Goal: Task Accomplishment & Management: Complete application form

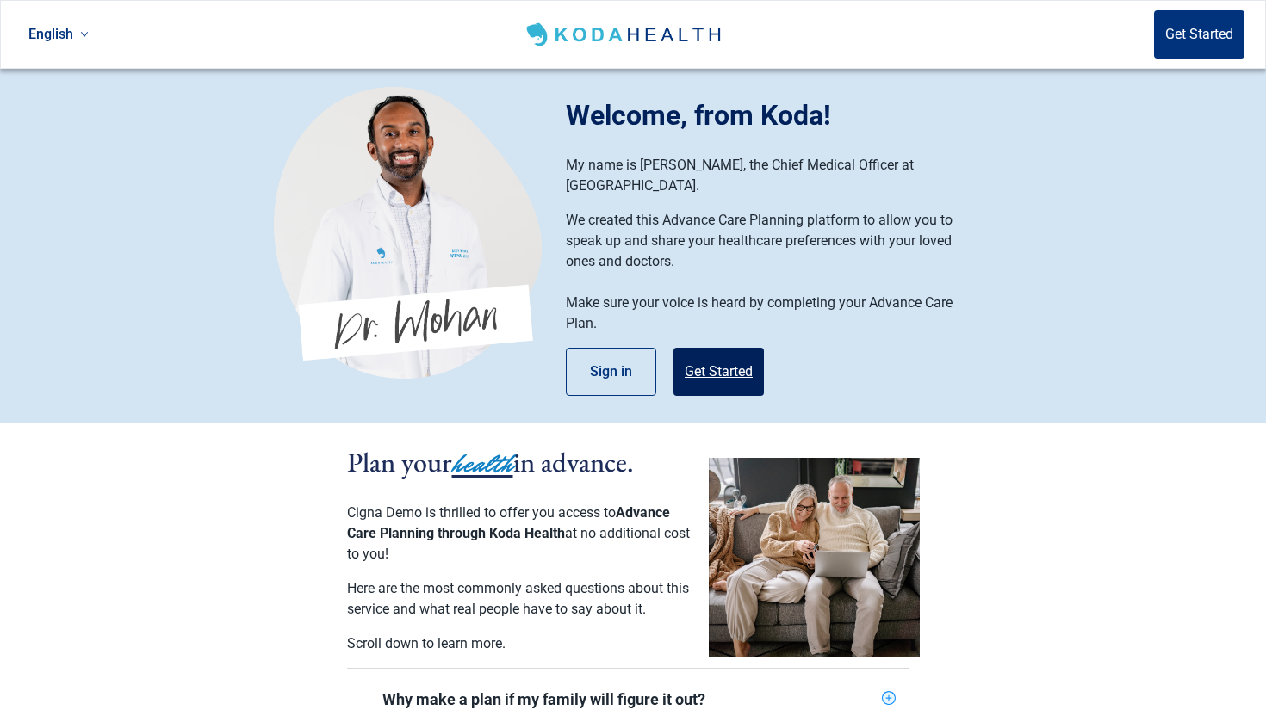
click at [722, 356] on button "Get Started" at bounding box center [718, 372] width 90 height 48
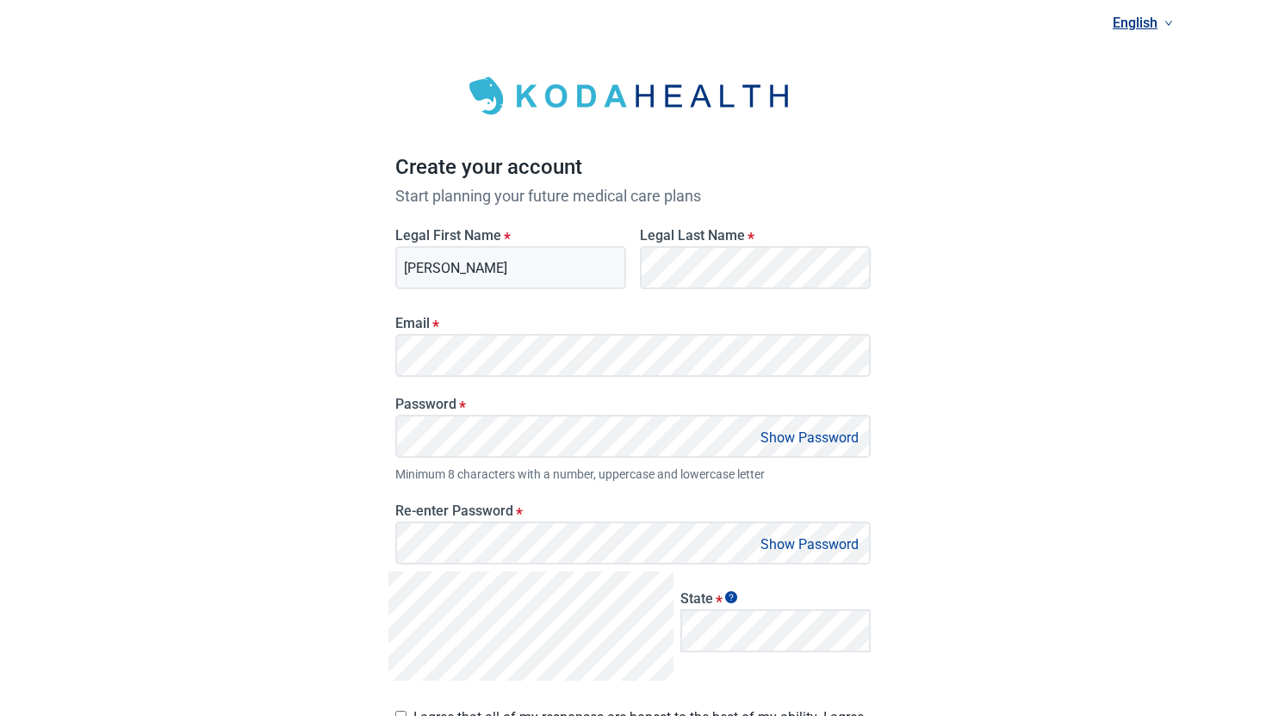
type input "[PERSON_NAME]"
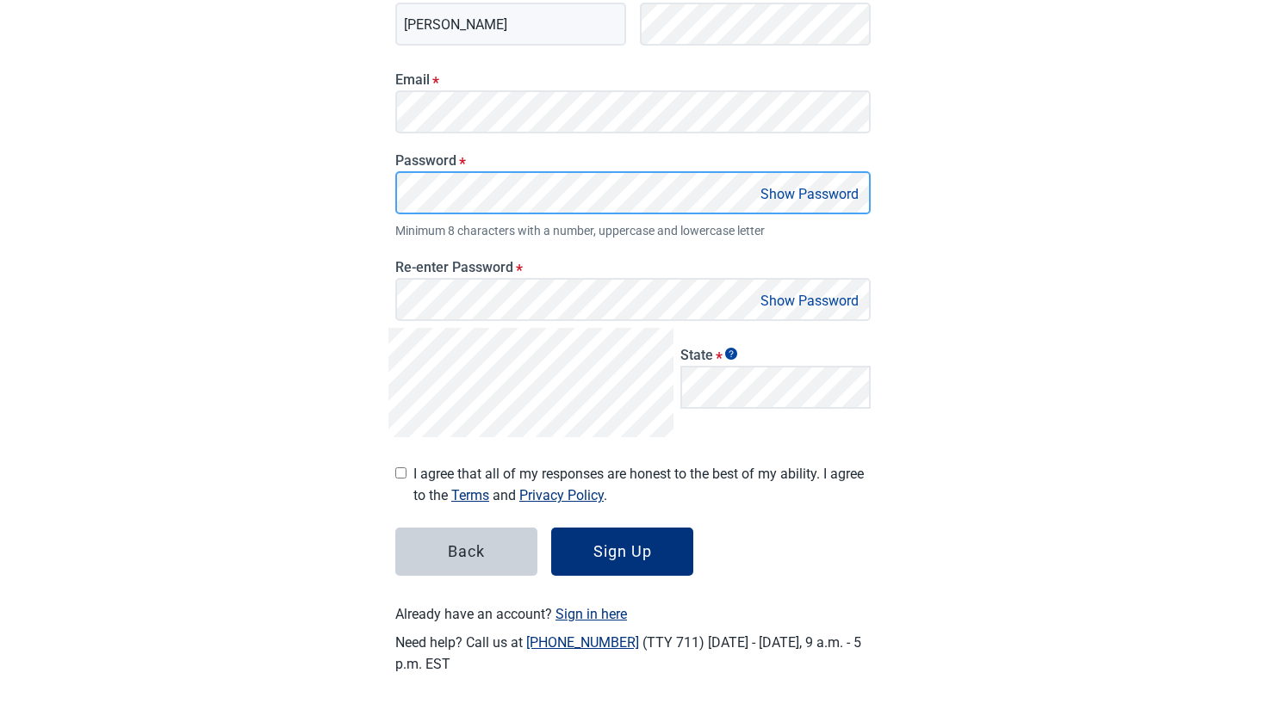
scroll to position [244, 0]
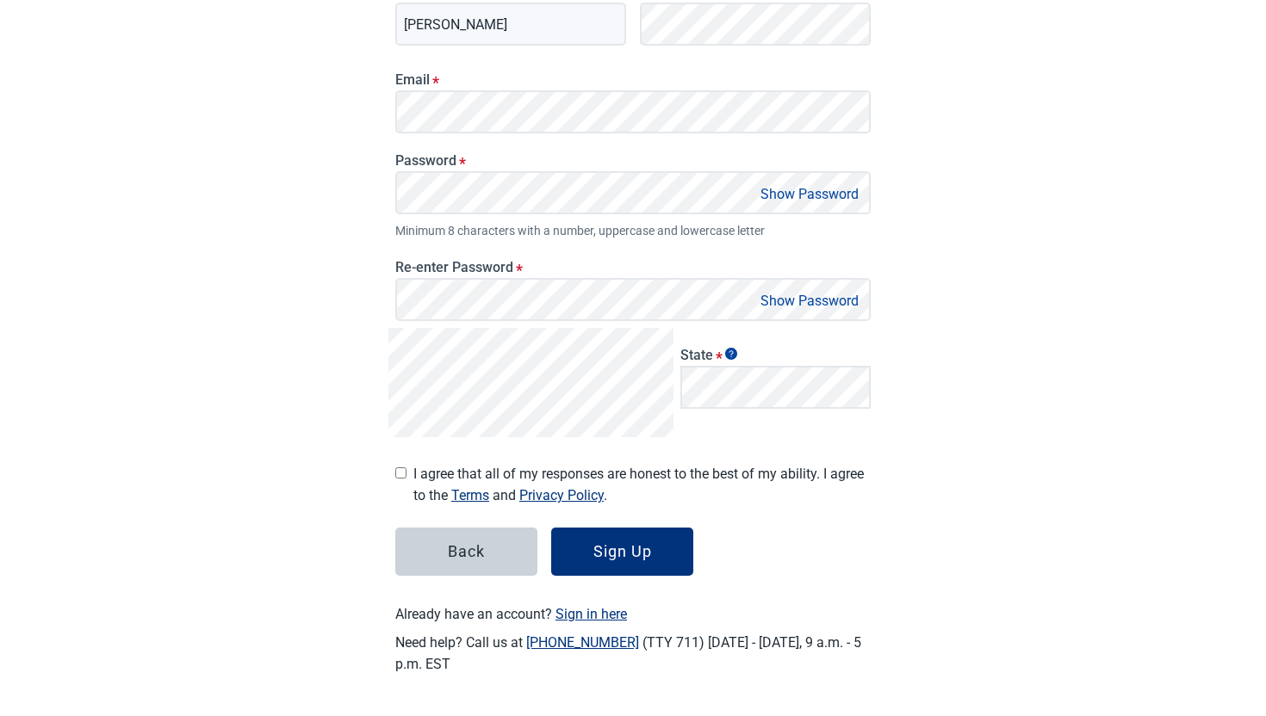
click at [482, 323] on div "Email * Password * Show Password Minimum 8 characters with a number, uppercase …" at bounding box center [632, 191] width 489 height 276
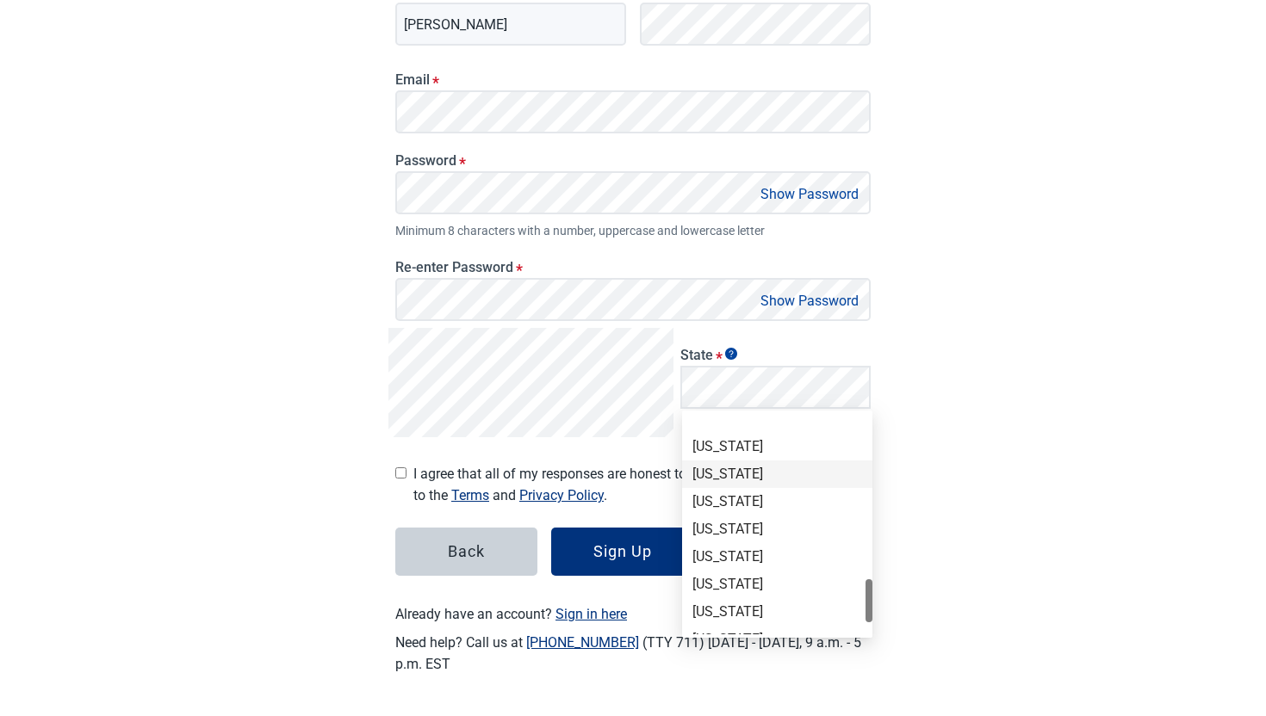
scroll to position [1089, 0]
click at [748, 519] on div "[US_STATE]" at bounding box center [777, 523] width 170 height 19
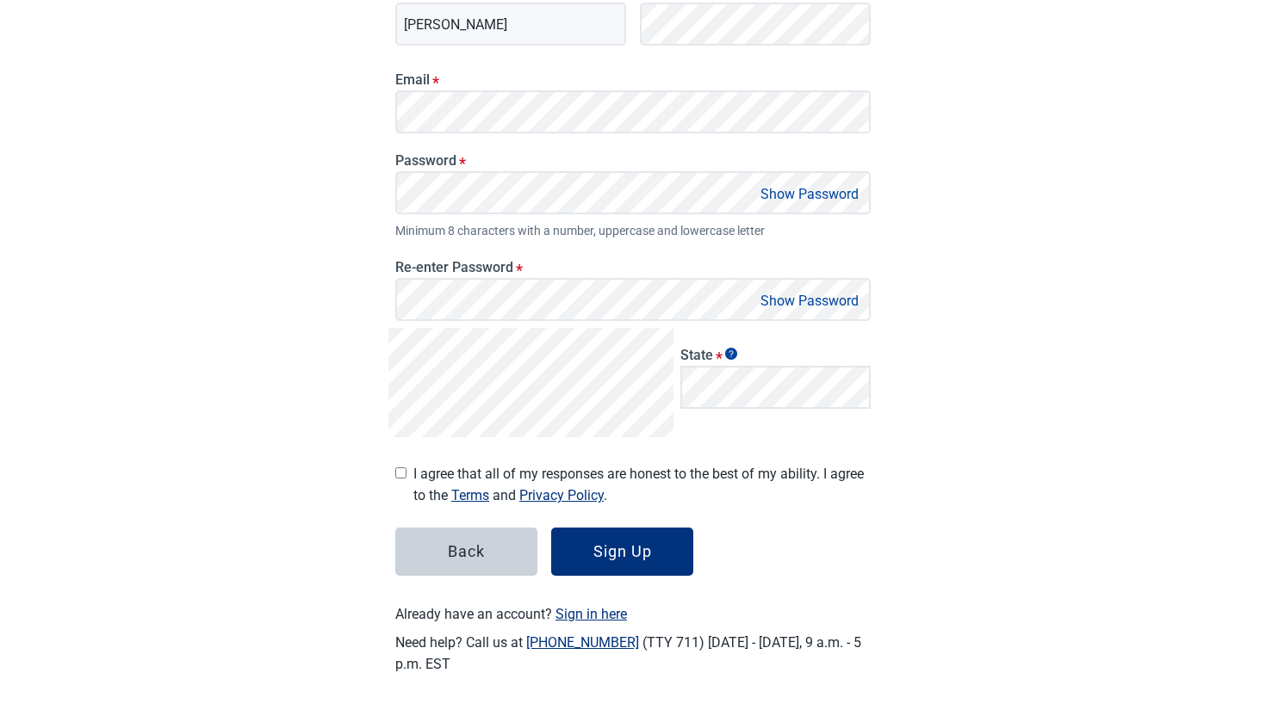
click at [412, 470] on label "I agree that all of my responses are honest to the best of my ability. I agree …" at bounding box center [632, 481] width 475 height 50
click at [406, 470] on input "I agree that all of my responses are honest to the best of my ability. I agree …" at bounding box center [400, 473] width 11 height 11
checkbox input "true"
click at [593, 555] on div "Sign Up" at bounding box center [622, 551] width 59 height 17
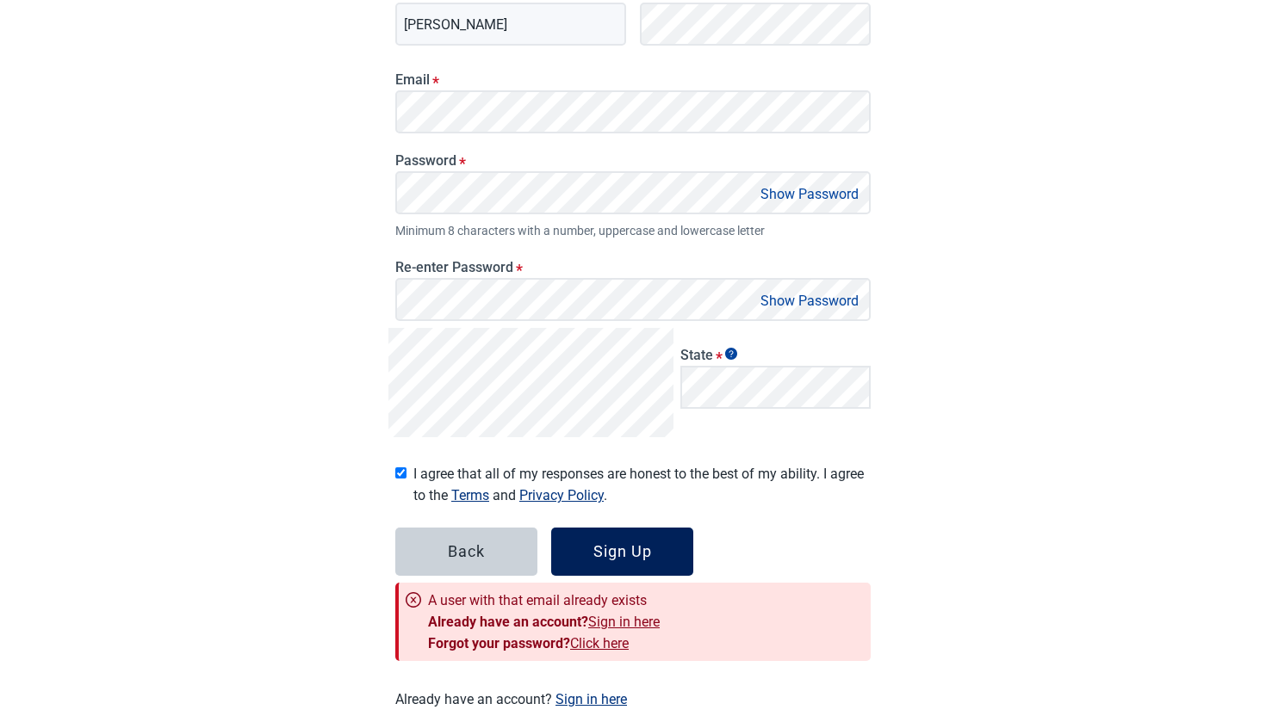
click at [584, 563] on button "Sign Up" at bounding box center [622, 552] width 142 height 48
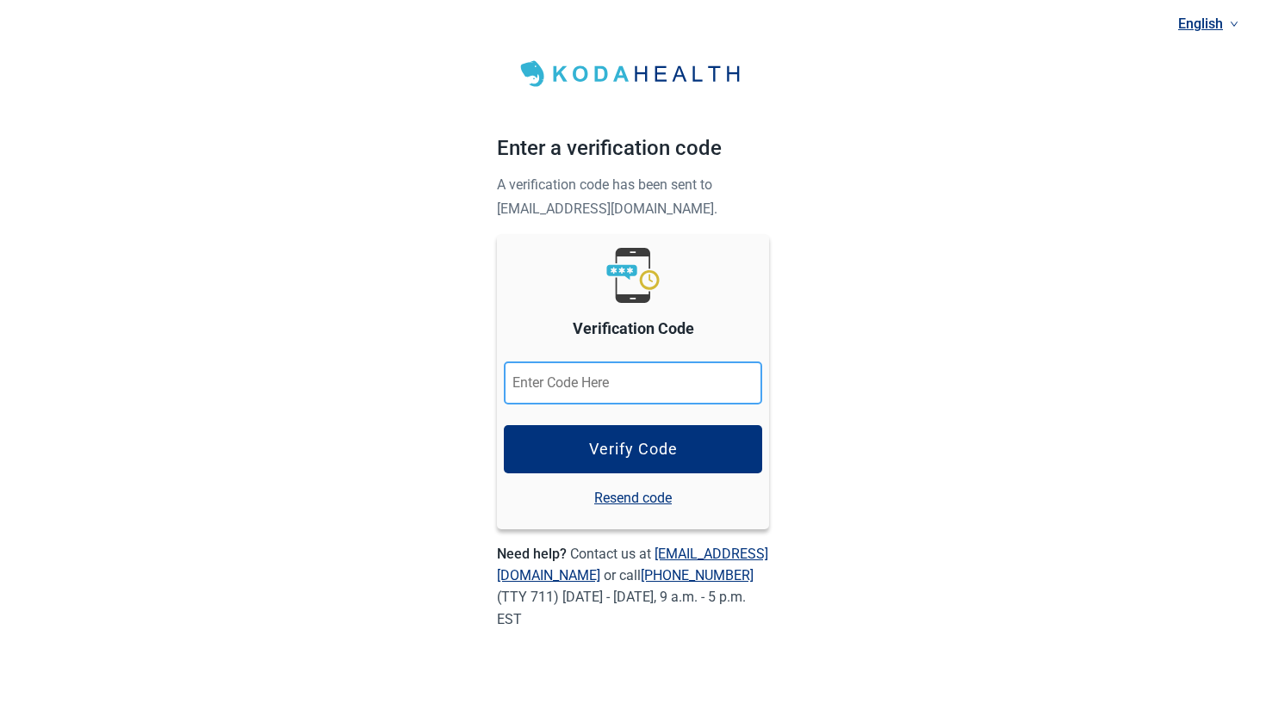
paste input "920677"
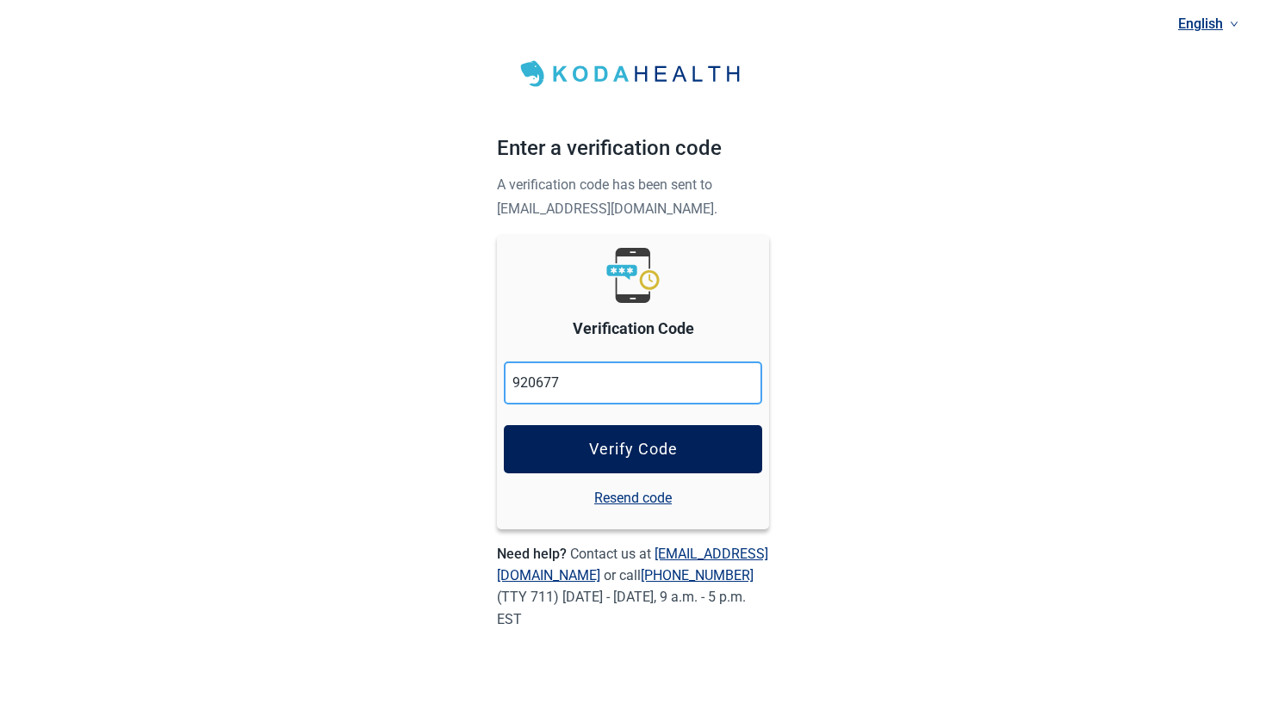
type input "920677"
click at [561, 459] on button "Verify Code" at bounding box center [633, 449] width 258 height 48
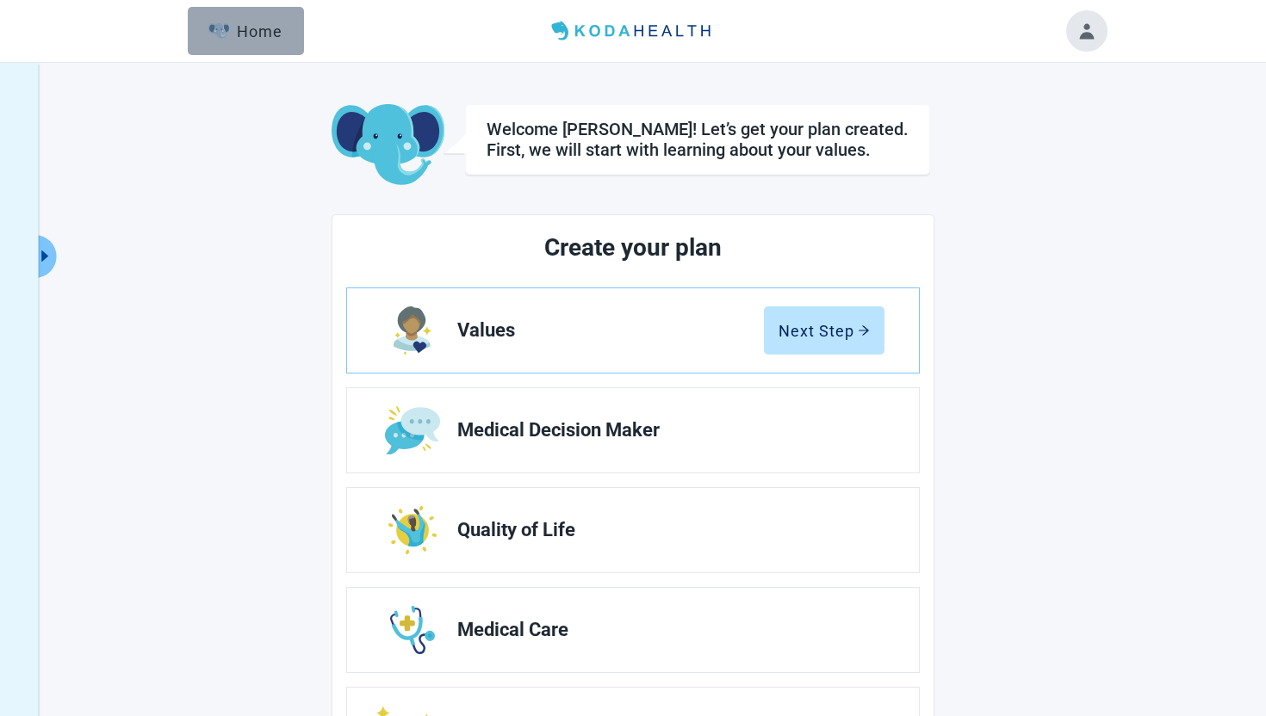
click at [276, 28] on div "Home" at bounding box center [245, 30] width 74 height 17
click at [1095, 22] on button "Toggle account menu" at bounding box center [1086, 30] width 41 height 41
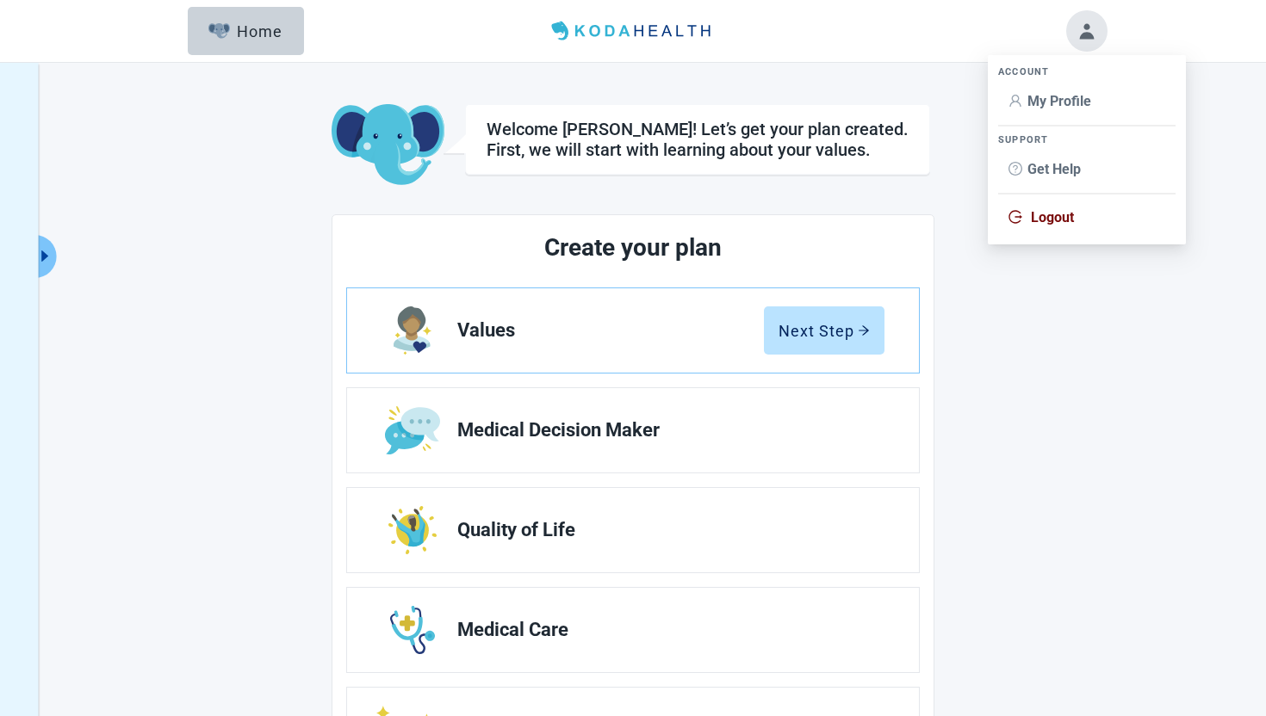
click at [1038, 103] on span "My Profile" at bounding box center [1059, 101] width 64 height 16
